Goal: Information Seeking & Learning: Learn about a topic

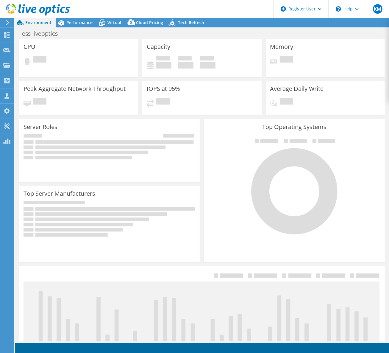
select select "USEast"
select select "USD"
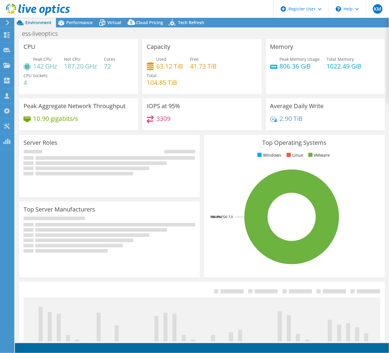
click at [31, 22] on span "Environment" at bounding box center [38, 23] width 26 height 6
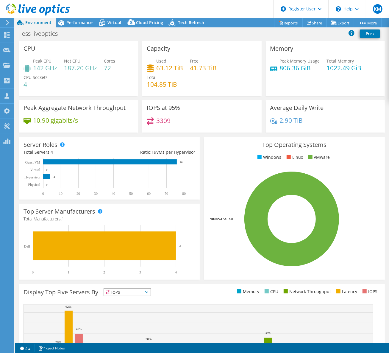
click at [71, 18] on header "KM Dell User [PERSON_NAME] [PERSON_NAME][EMAIL_ADDRESS][DOMAIN_NAME] Dell My Pr…" at bounding box center [194, 9] width 389 height 18
click at [71, 21] on span "Performance" at bounding box center [79, 23] width 26 height 6
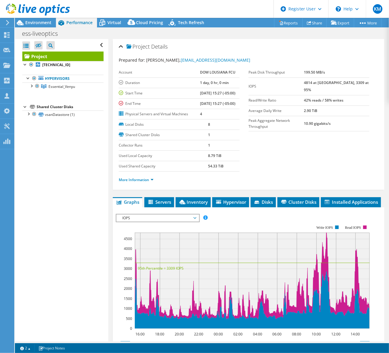
click at [133, 222] on div "IOPS Disk Throughput IO Size Latency Queue Depth CPU Percentage Memory Page Fau…" at bounding box center [249, 314] width 266 height 206
click at [135, 222] on span "IOPS" at bounding box center [157, 217] width 77 height 7
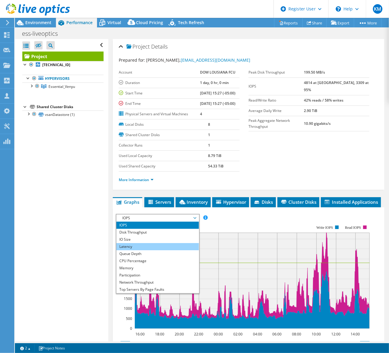
click at [141, 250] on li "Latency" at bounding box center [157, 246] width 83 height 7
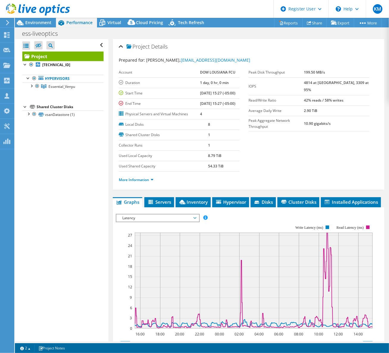
click at [146, 222] on span "Latency" at bounding box center [157, 217] width 77 height 7
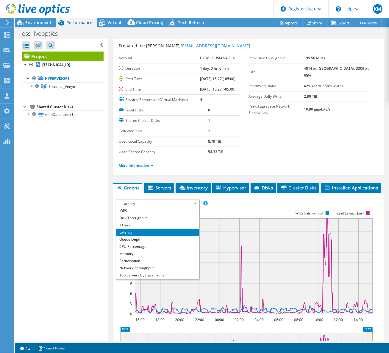
scroll to position [27, 0]
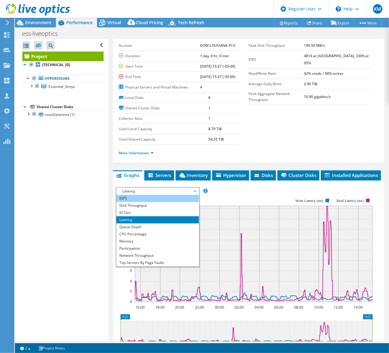
click at [165, 202] on li "IOPS" at bounding box center [157, 198] width 83 height 7
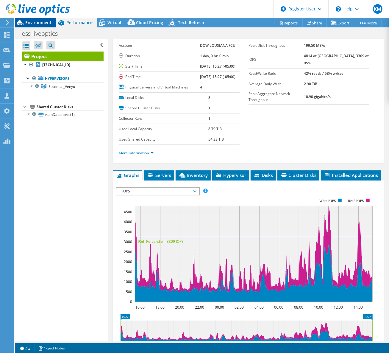
drag, startPoint x: 31, startPoint y: 24, endPoint x: 41, endPoint y: 27, distance: 11.1
click at [31, 24] on span "Environment" at bounding box center [38, 23] width 26 height 6
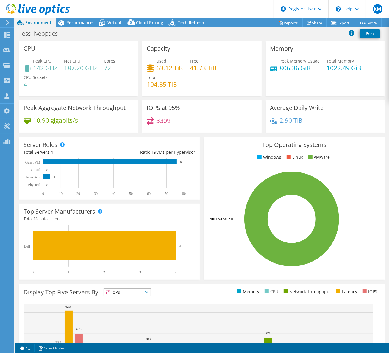
click at [84, 28] on div "ess-liveoptics Print" at bounding box center [202, 33] width 374 height 11
click at [84, 27] on div "Performance" at bounding box center [76, 23] width 41 height 10
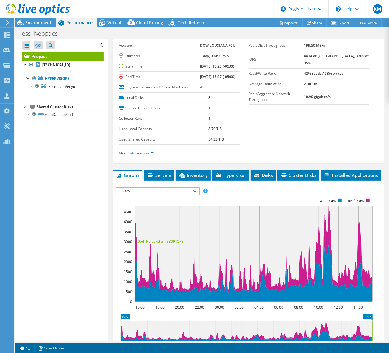
click at [148, 194] on div "IOPS Disk Throughput IO Size Latency Queue Depth CPU Percentage Memory Page Fau…" at bounding box center [249, 287] width 266 height 206
click at [149, 195] on span "IOPS" at bounding box center [157, 191] width 77 height 7
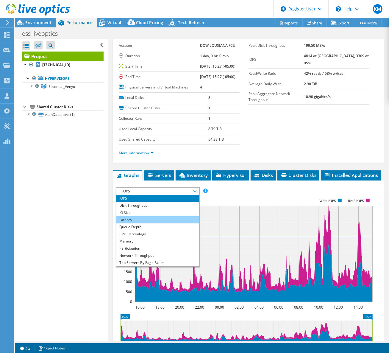
click at [150, 223] on li "Latency" at bounding box center [157, 219] width 83 height 7
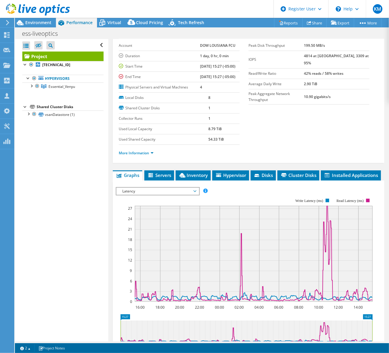
click at [132, 195] on span "Latency" at bounding box center [157, 191] width 77 height 7
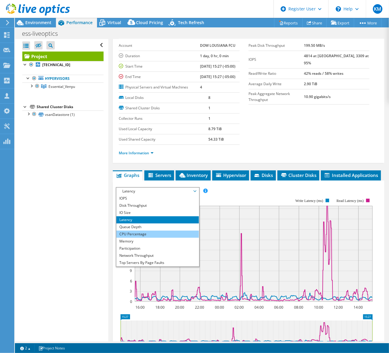
click at [154, 238] on li "CPU Percentage" at bounding box center [157, 234] width 83 height 7
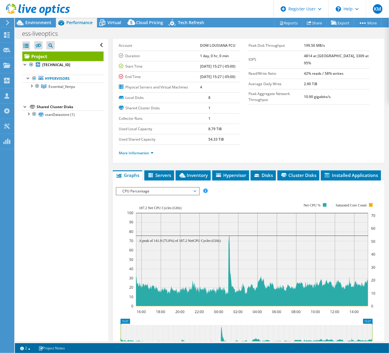
click at [171, 195] on span "CPU Percentage" at bounding box center [157, 191] width 77 height 7
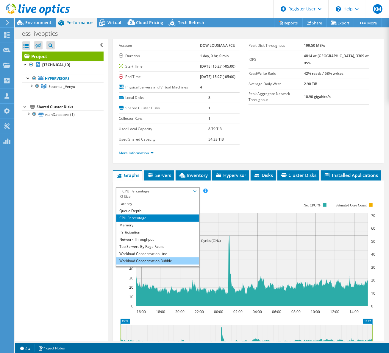
scroll to position [21, 0]
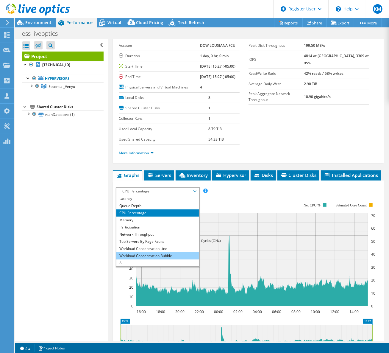
click at [160, 259] on li "Workload Concentration Bubble" at bounding box center [157, 255] width 83 height 7
